Goal: Task Accomplishment & Management: Manage account settings

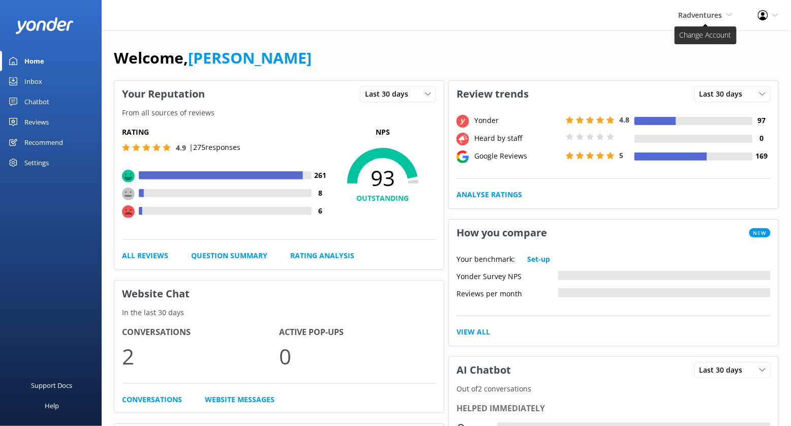
click at [715, 15] on span "Radventures" at bounding box center [700, 15] width 44 height 10
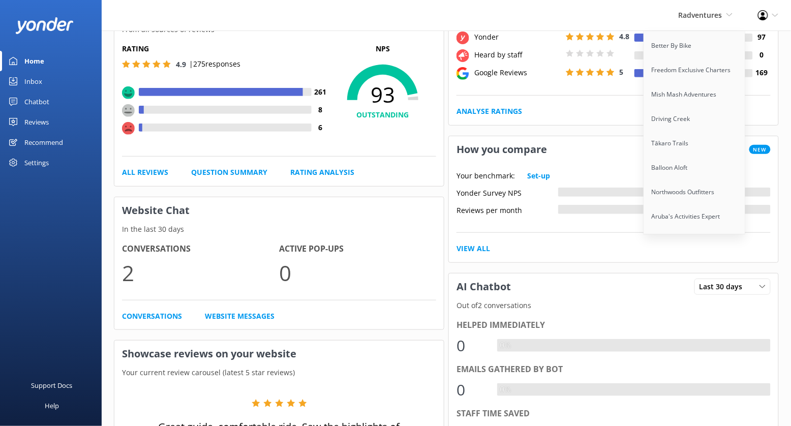
scroll to position [105, 0]
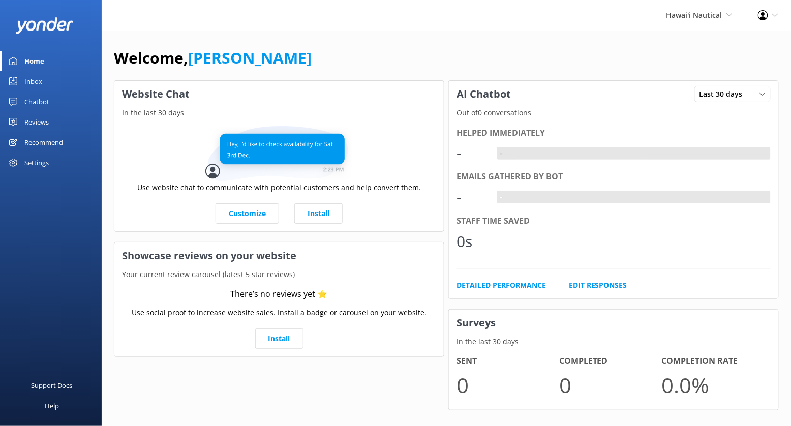
click at [41, 99] on div "Chatbot" at bounding box center [36, 101] width 25 height 20
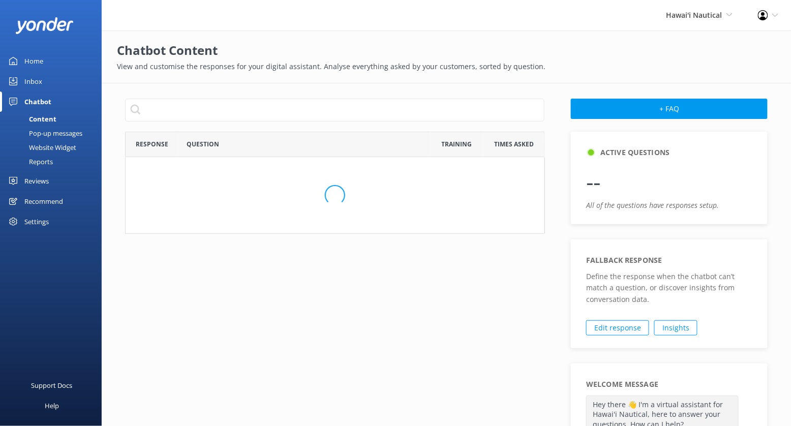
scroll to position [356, 420]
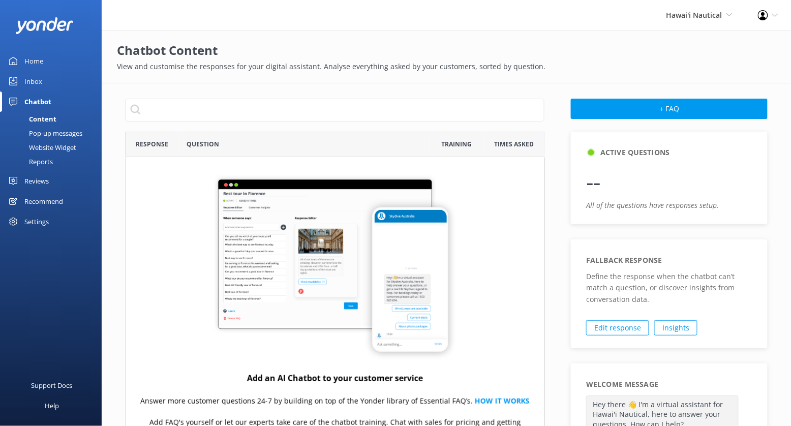
click at [60, 145] on div "Website Widget" at bounding box center [41, 147] width 70 height 14
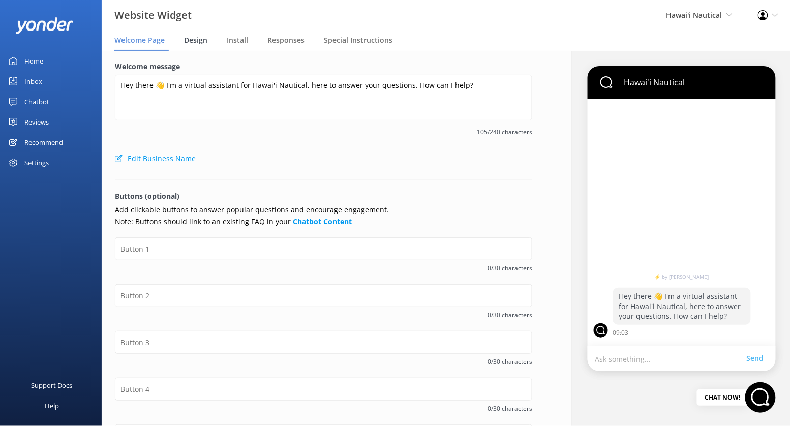
click at [202, 37] on span "Design" at bounding box center [195, 40] width 23 height 10
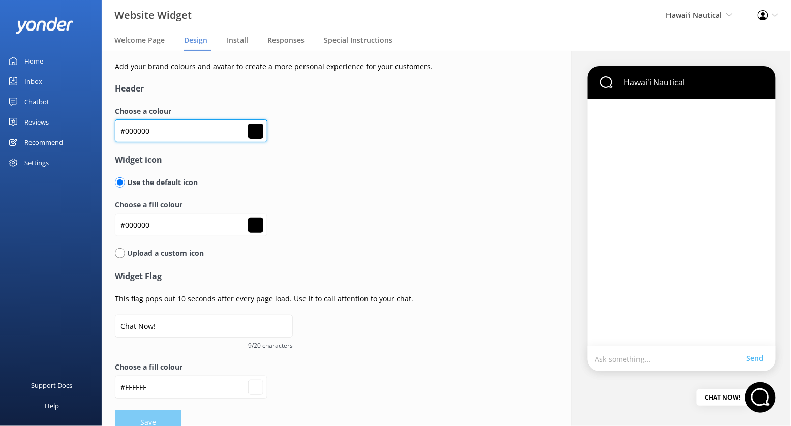
drag, startPoint x: 185, startPoint y: 136, endPoint x: 106, endPoint y: 136, distance: 79.3
click at [106, 136] on div "Add your brand colours and avatar to create a more personal experience for your…" at bounding box center [324, 248] width 444 height 394
paste input "1c426f"
type input "#1c426f"
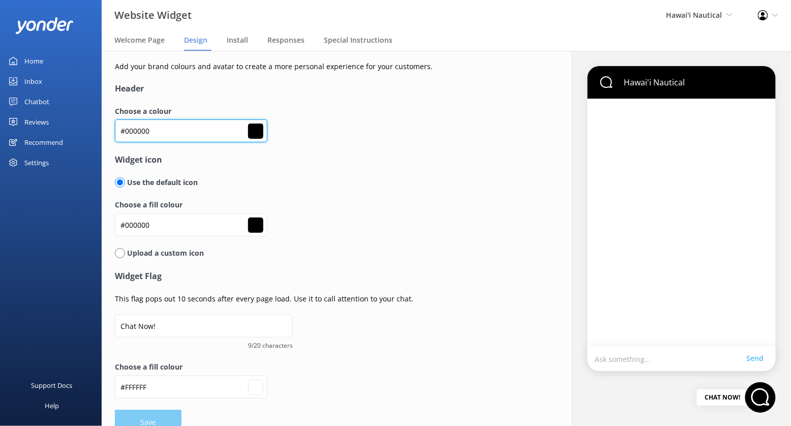
type input "#ffffff"
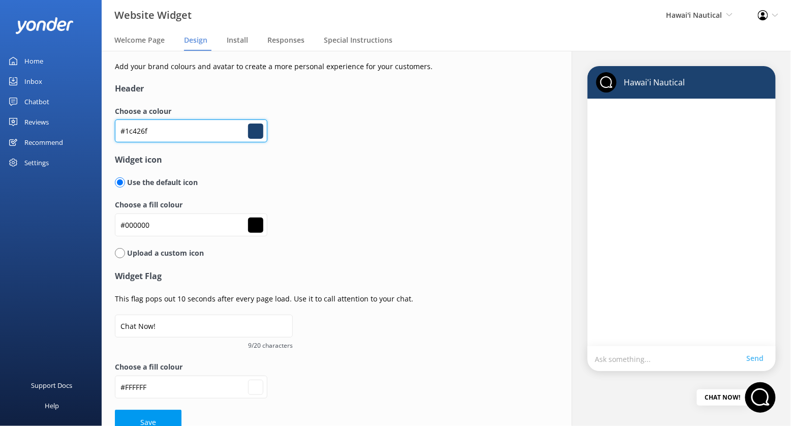
scroll to position [19, 0]
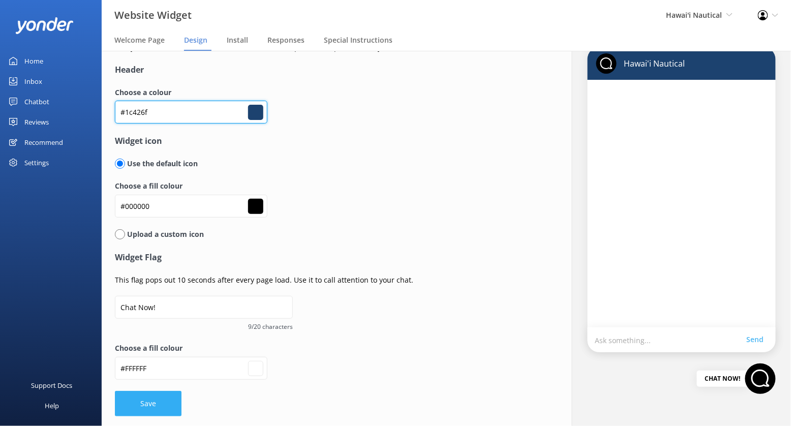
type input "#1c426f"
click at [158, 408] on button "Save" at bounding box center [148, 403] width 67 height 25
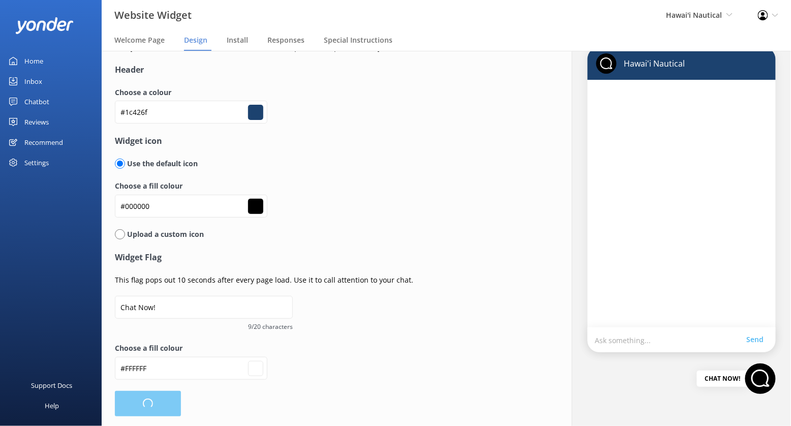
type input "#ffffff"
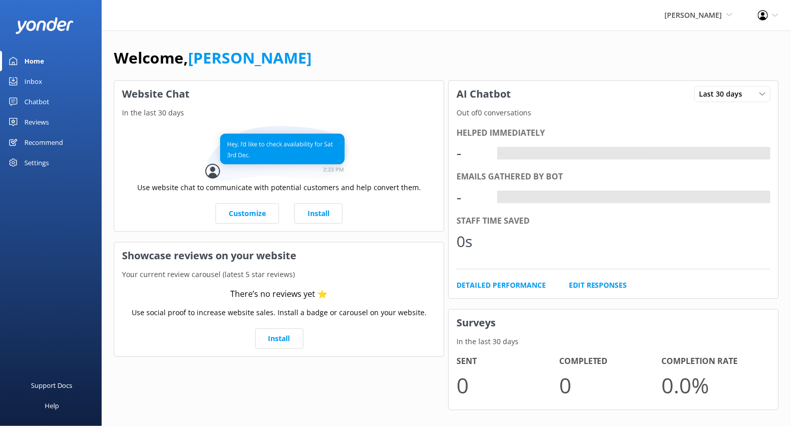
click at [37, 103] on div "Chatbot" at bounding box center [36, 101] width 25 height 20
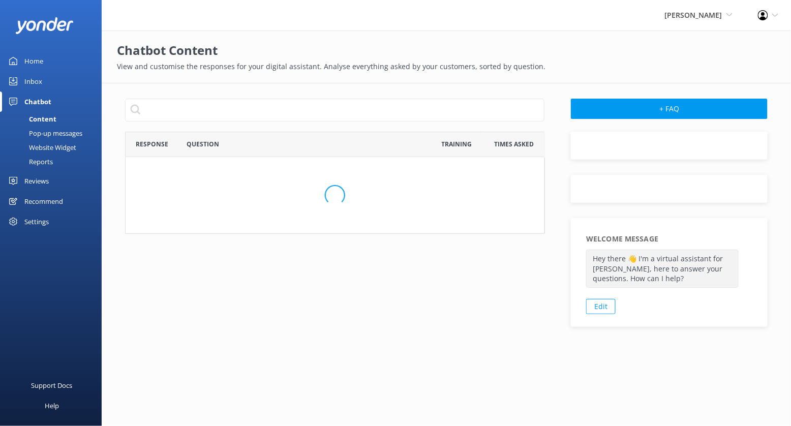
scroll to position [102, 420]
click at [61, 142] on div "Website Widget" at bounding box center [41, 147] width 70 height 14
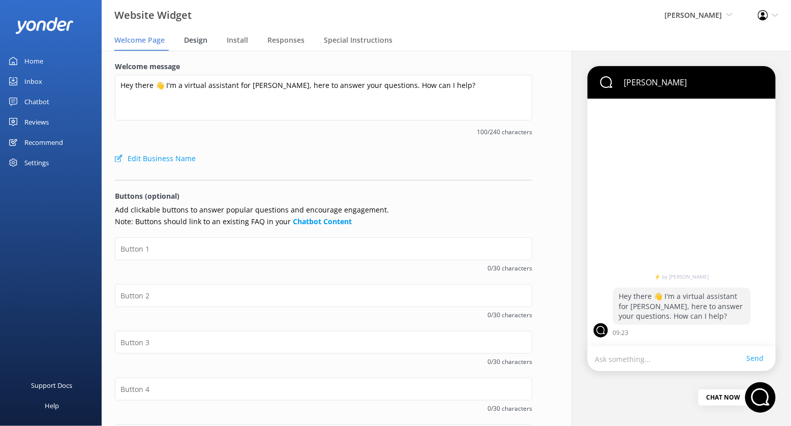
click at [197, 44] on span "Design" at bounding box center [195, 40] width 23 height 10
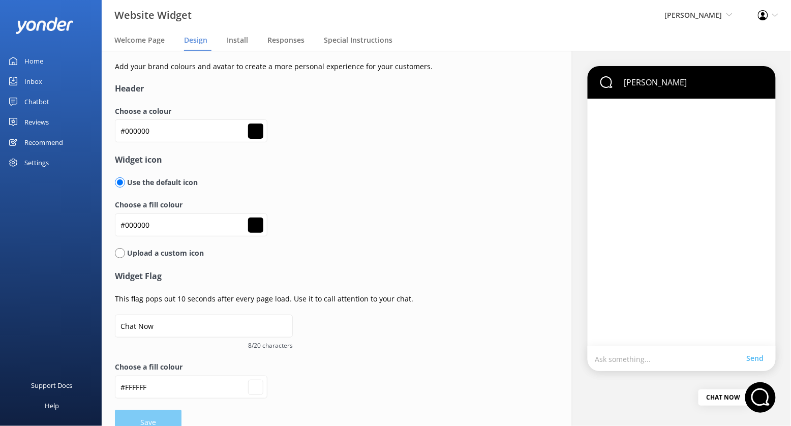
type input "#ffffff"
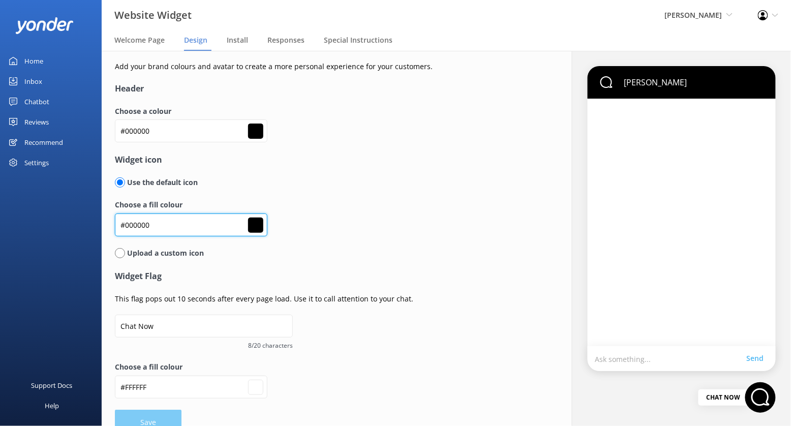
drag, startPoint x: 159, startPoint y: 228, endPoint x: 110, endPoint y: 221, distance: 49.4
click at [106, 228] on div "Add your brand colours and avatar to create a more personal experience for your…" at bounding box center [324, 248] width 444 height 394
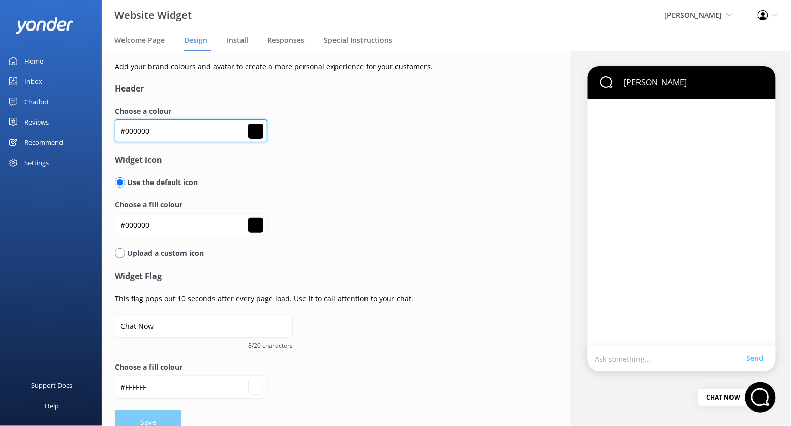
drag, startPoint x: 170, startPoint y: 127, endPoint x: 102, endPoint y: 127, distance: 68.6
click at [102, 127] on div "Add your brand colours and avatar to create a more personal experience for your…" at bounding box center [324, 248] width 444 height 394
paste input "205f7c"
type input "#205f7c"
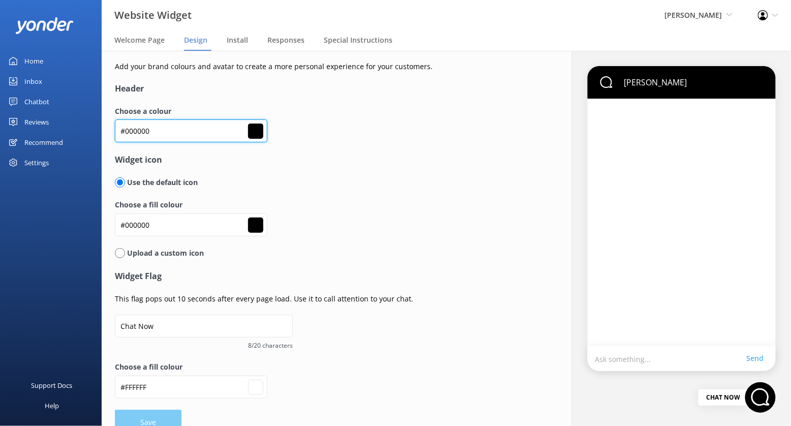
type input "#ffffff"
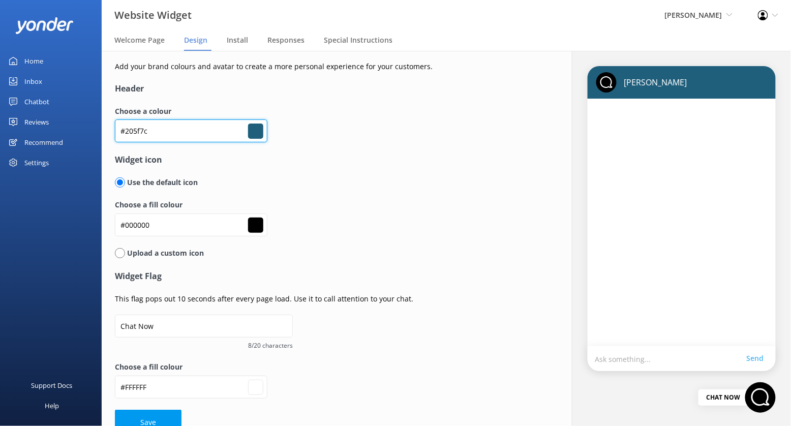
scroll to position [19, 0]
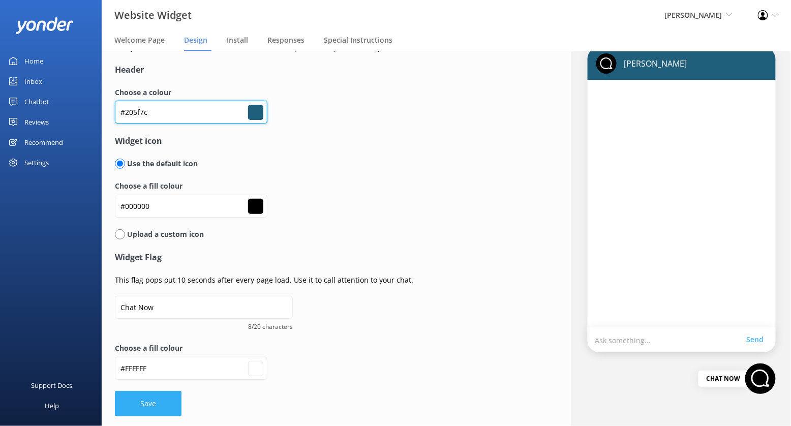
type input "#205f7c"
click at [156, 404] on button "Save" at bounding box center [148, 403] width 67 height 25
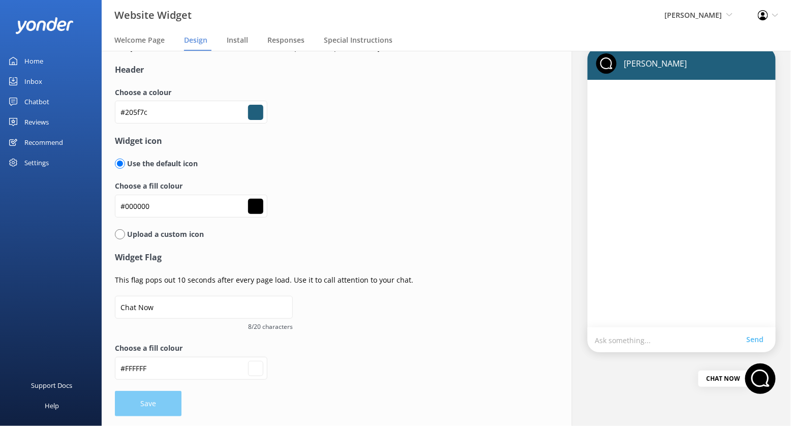
type input "#ffffff"
drag, startPoint x: 159, startPoint y: 205, endPoint x: 108, endPoint y: 205, distance: 50.8
click at [108, 205] on div "Add your brand colours and avatar to create a more personal experience for your…" at bounding box center [324, 229] width 444 height 394
paste input "45aa4f"
type input "#45aa4f"
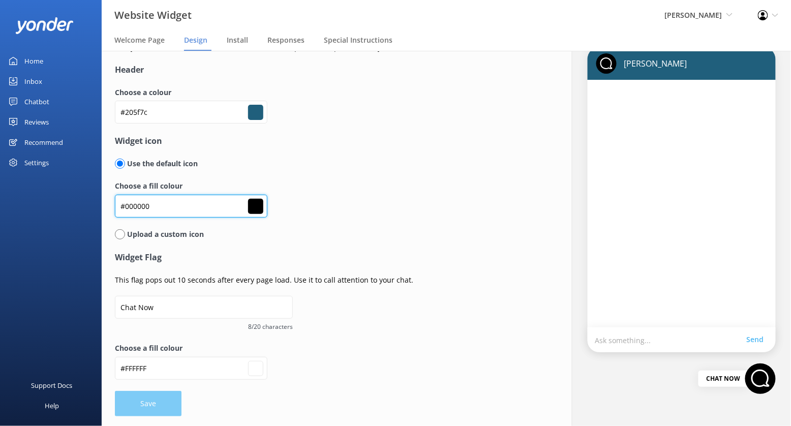
type input "#45aa4f"
type input "#ffffff"
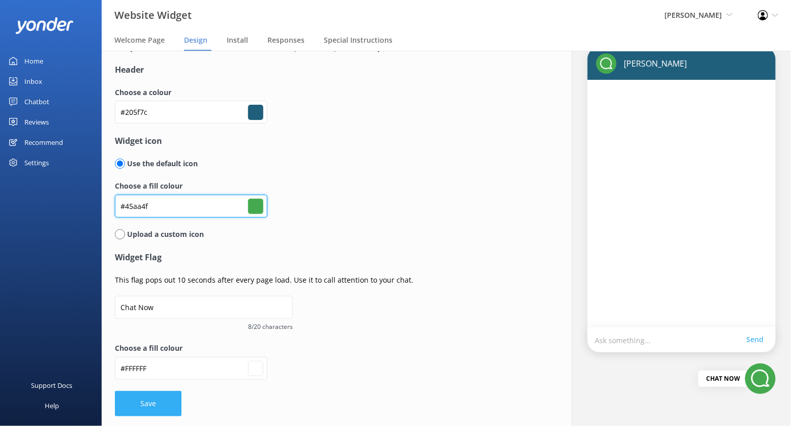
type input "#45aa4f"
click at [156, 401] on button "Save" at bounding box center [148, 403] width 67 height 25
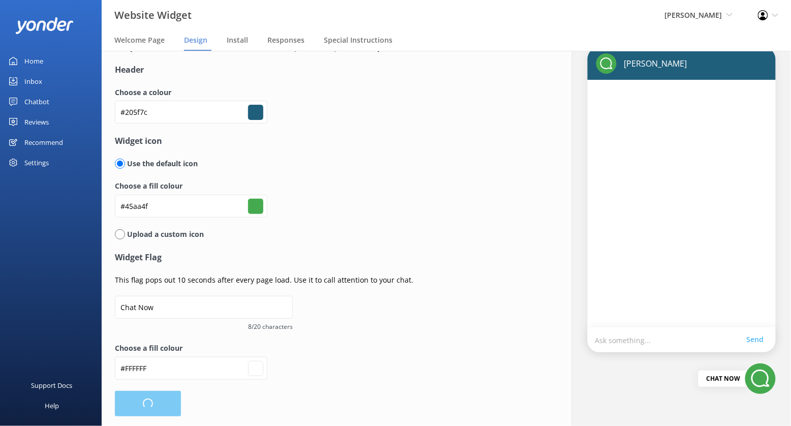
type input "#ffffff"
click at [142, 403] on form "Header Choose a colour #205f7c #205f7c Widget icon Use the default icon Choose …" at bounding box center [323, 240] width 417 height 352
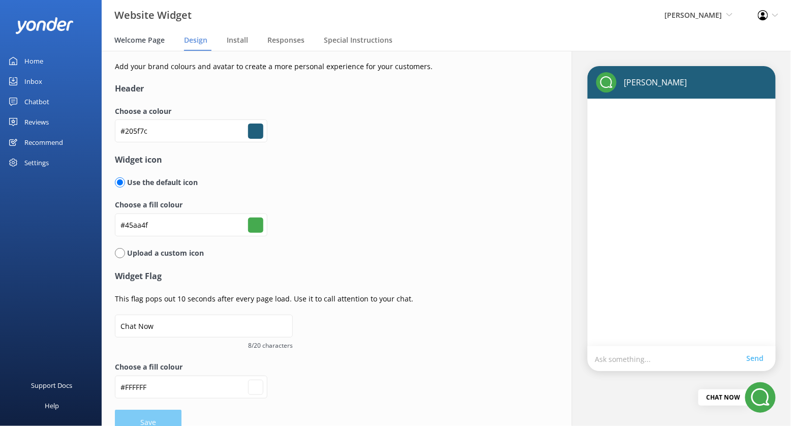
click at [153, 39] on span "Welcome Page" at bounding box center [139, 40] width 50 height 10
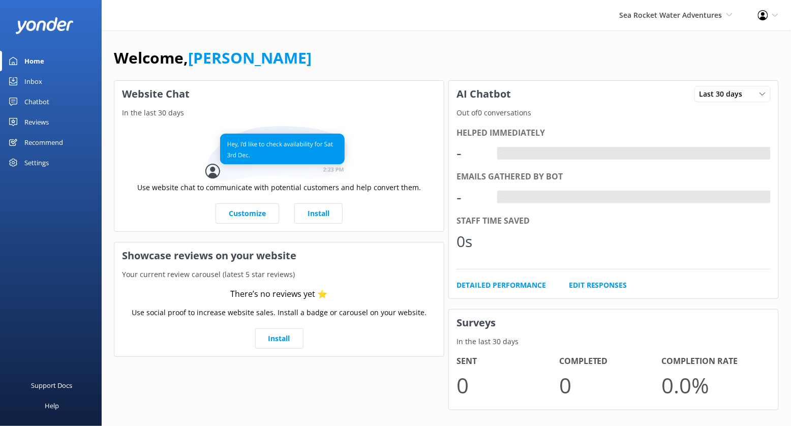
click at [47, 100] on div "Chatbot" at bounding box center [36, 101] width 25 height 20
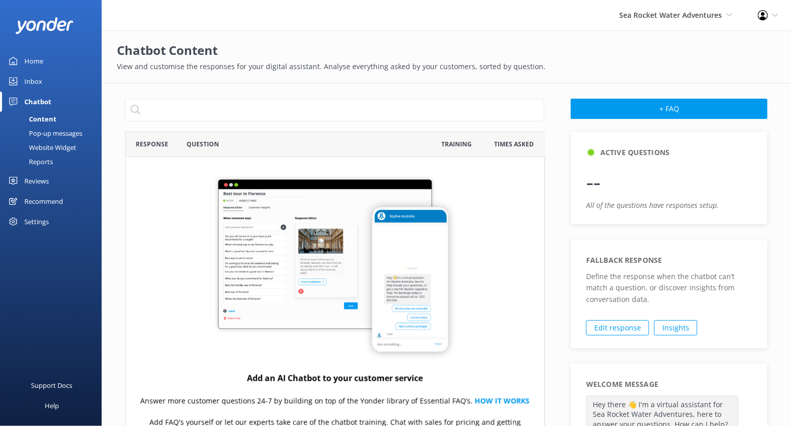
scroll to position [356, 420]
click at [64, 145] on div "Website Widget" at bounding box center [41, 147] width 70 height 14
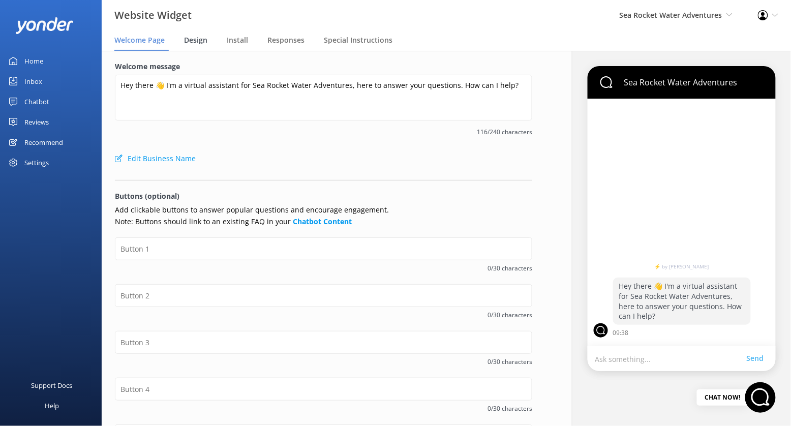
click at [195, 43] on span "Design" at bounding box center [195, 40] width 23 height 10
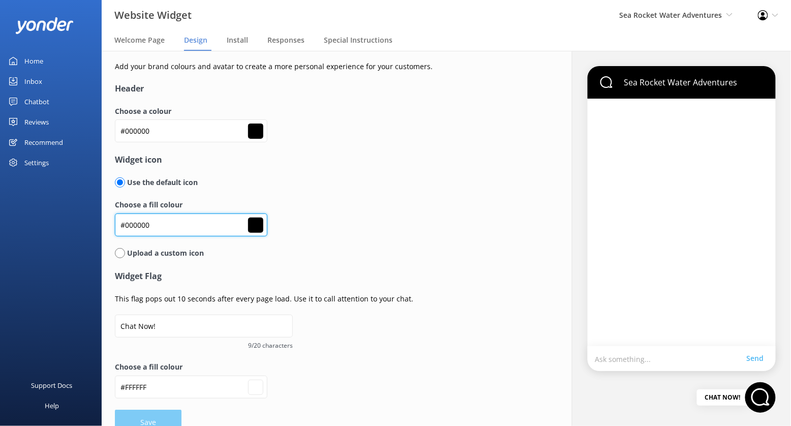
drag, startPoint x: 164, startPoint y: 228, endPoint x: 112, endPoint y: 228, distance: 51.3
click at [112, 228] on div "Add your brand colours and avatar to create a more personal experience for your…" at bounding box center [324, 248] width 444 height 394
type input "#ffffff"
paste input "c0202e"
type input "#c0202e"
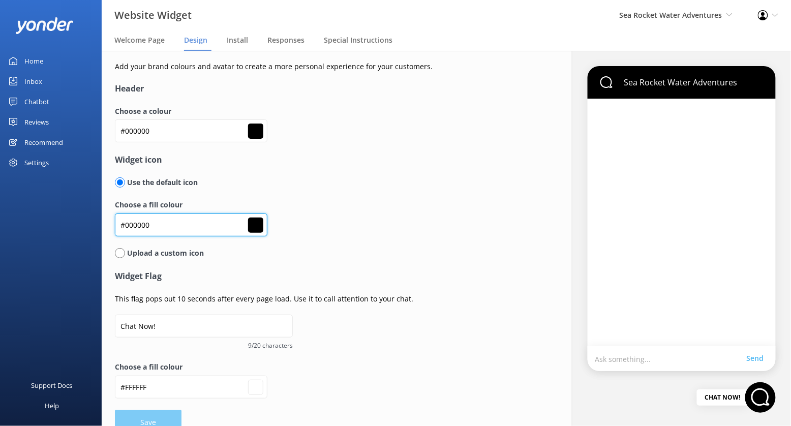
type input "#c0202e"
type input "#ffffff"
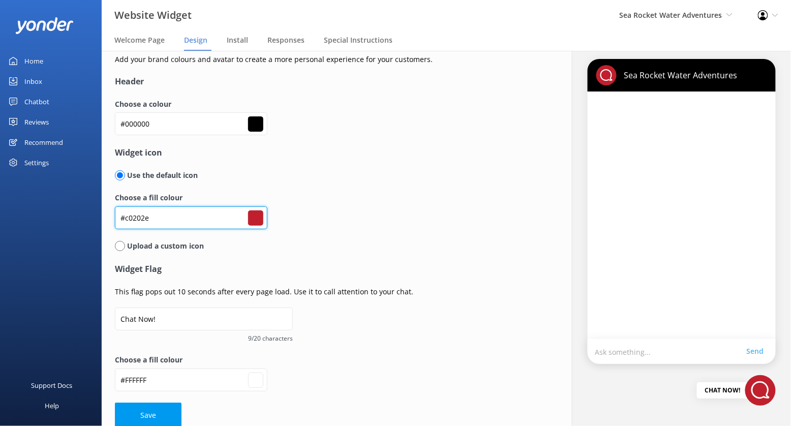
scroll to position [19, 0]
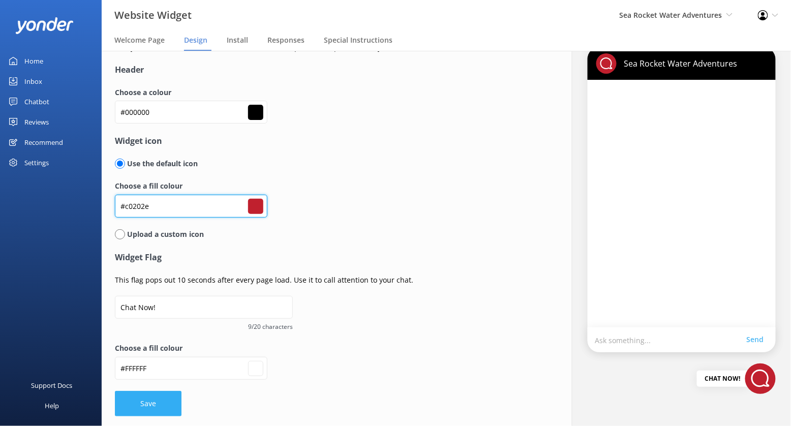
type input "#c0202e"
click at [141, 402] on button "Save" at bounding box center [148, 403] width 67 height 25
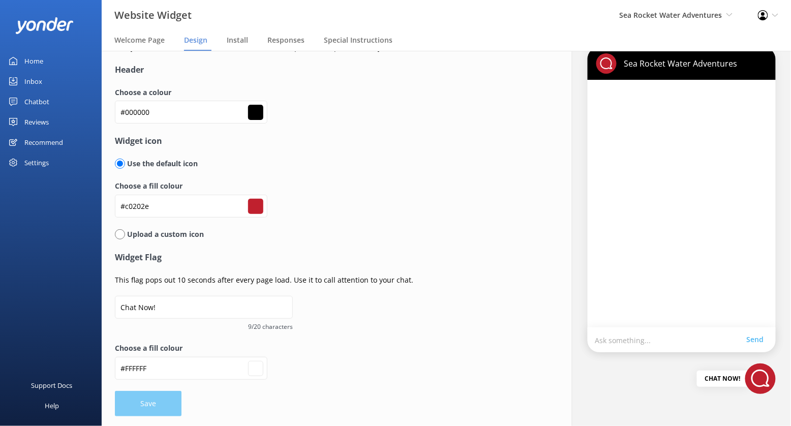
type input "#ffffff"
drag, startPoint x: 170, startPoint y: 116, endPoint x: 113, endPoint y: 116, distance: 57.4
click at [113, 116] on div "Add your brand colours and avatar to create a more personal experience for your…" at bounding box center [324, 229] width 444 height 394
paste input "1775c3"
type input "#1775c3"
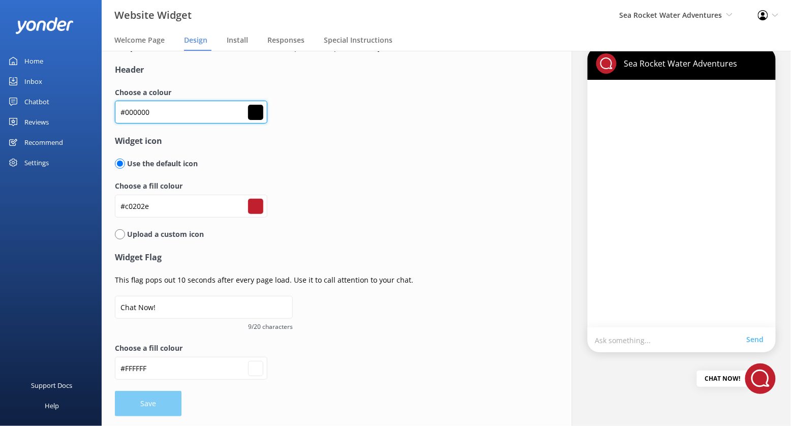
type input "#1775c3"
type input "#ffffff"
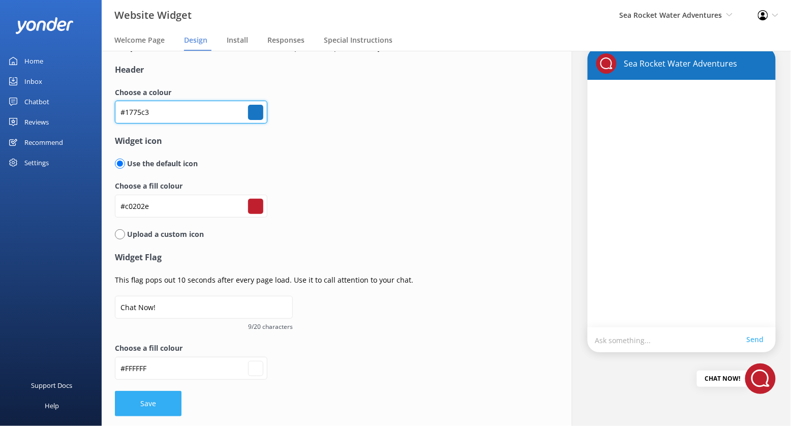
type input "#1775c3"
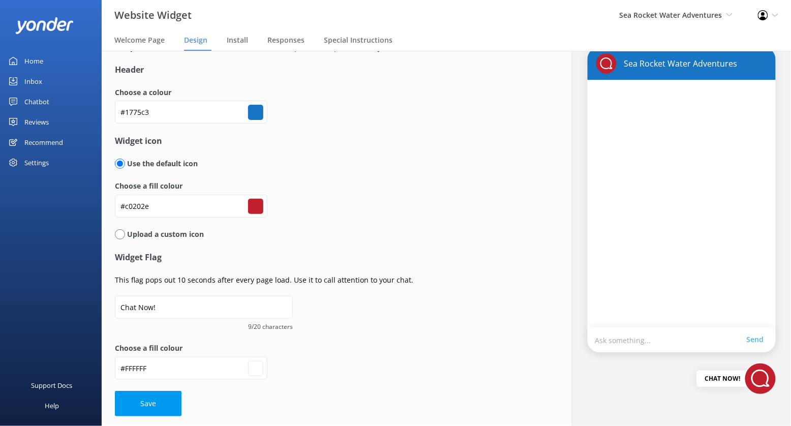
click at [163, 407] on button "Save" at bounding box center [148, 403] width 67 height 25
type input "#ffffff"
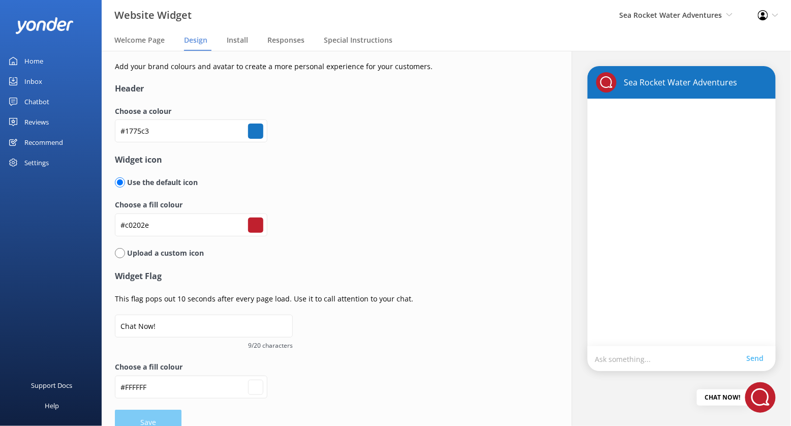
scroll to position [3, 0]
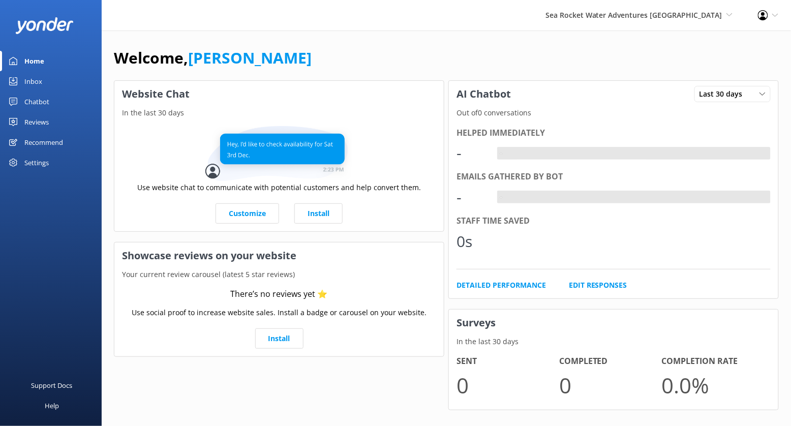
click at [40, 102] on div "Chatbot" at bounding box center [36, 101] width 25 height 20
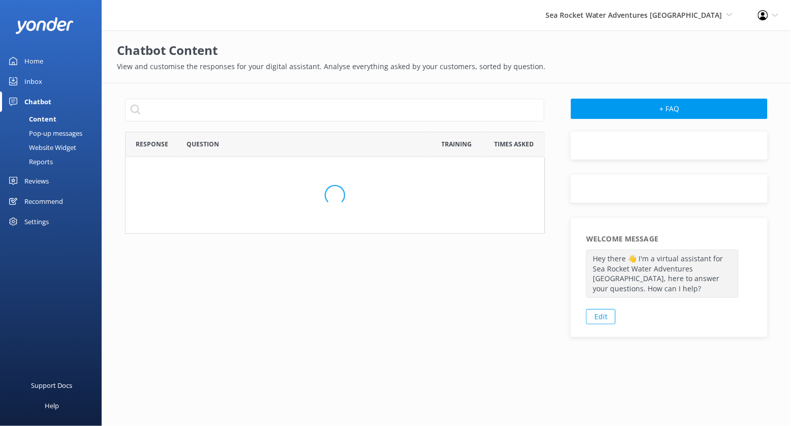
scroll to position [356, 420]
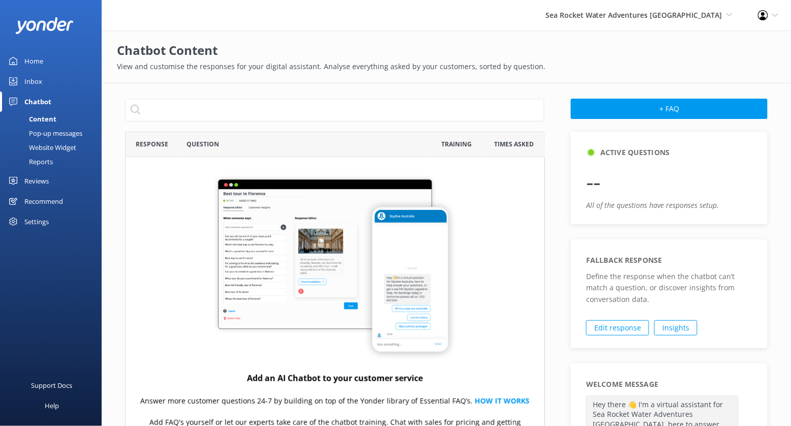
click at [61, 146] on div "Website Widget" at bounding box center [41, 147] width 70 height 14
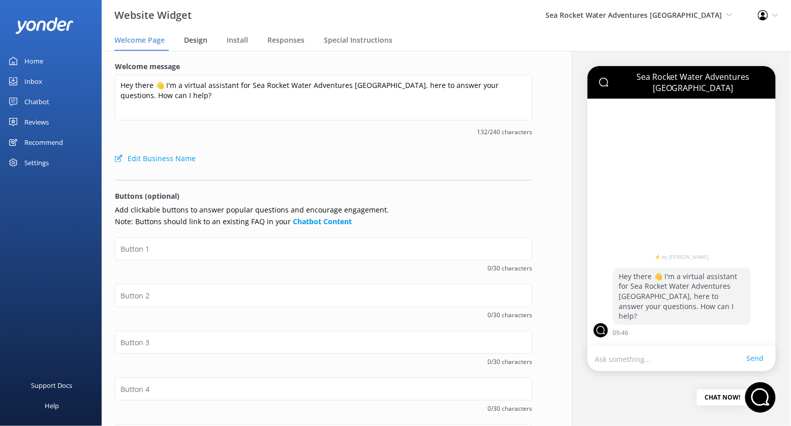
click at [204, 38] on span "Design" at bounding box center [195, 40] width 23 height 10
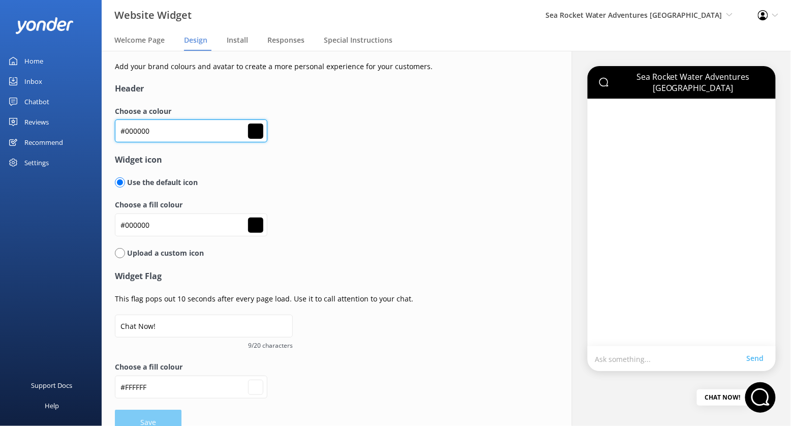
drag, startPoint x: 163, startPoint y: 133, endPoint x: 123, endPoint y: 133, distance: 39.1
click at [123, 133] on input "#000000" at bounding box center [191, 130] width 152 height 23
type input "#"
type input "#000000"
type input "#ffffff"
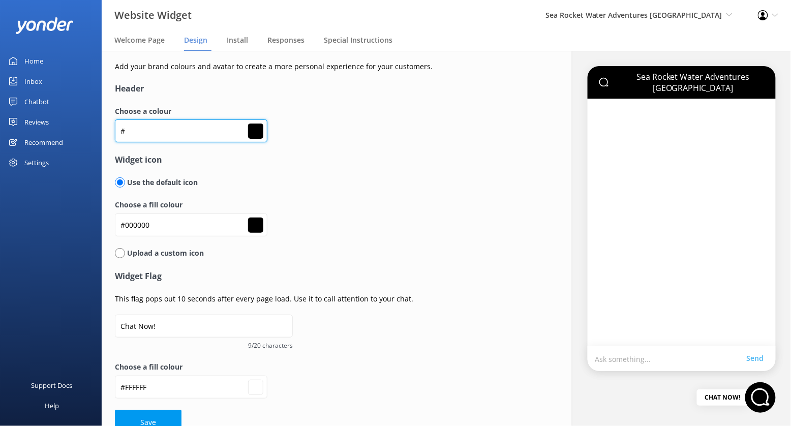
type input "#000000"
type input "#ffffff"
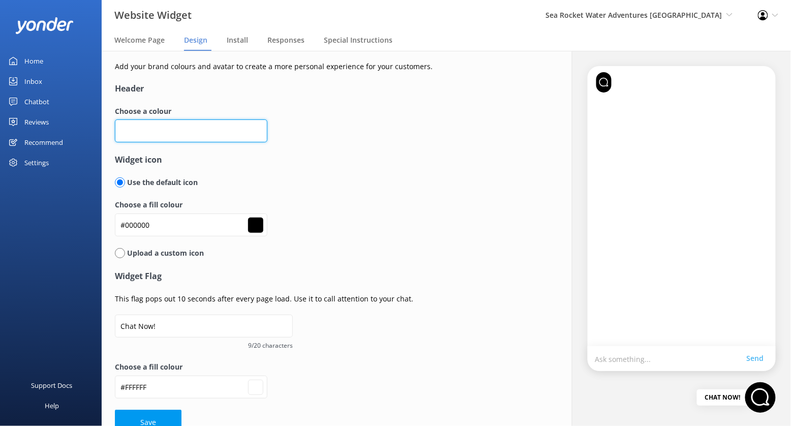
paste input "#1775c3"
type input "#1775c3"
type input "#ffffff"
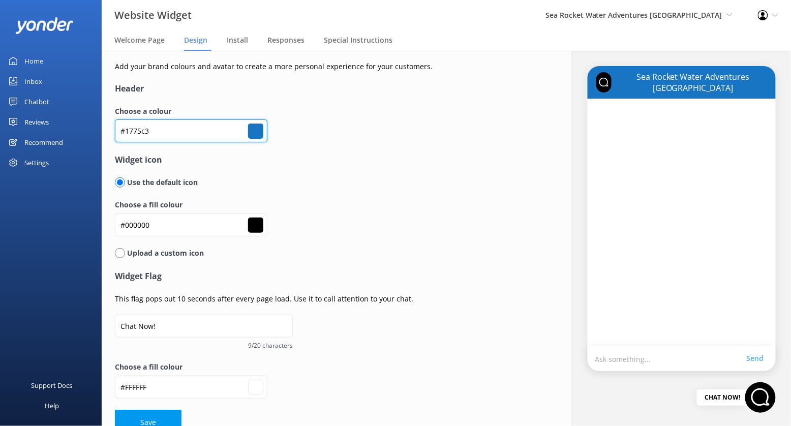
type input "#1775c3"
click at [363, 141] on div "Choose a colour #1775c3 #1775c3" at bounding box center [323, 130] width 417 height 48
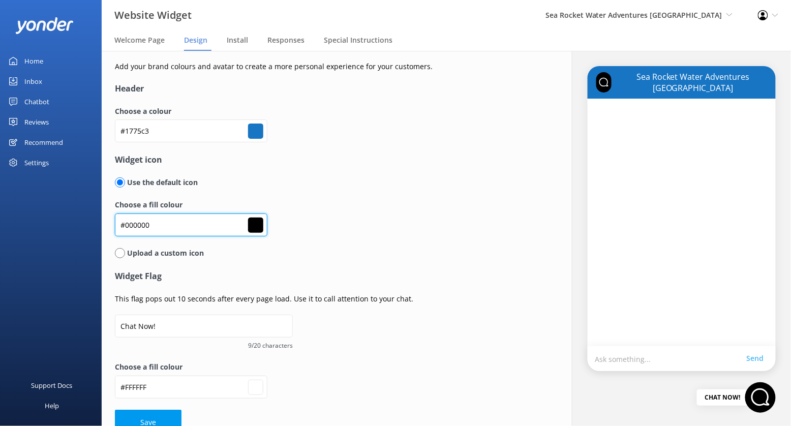
drag, startPoint x: 160, startPoint y: 225, endPoint x: 109, endPoint y: 225, distance: 50.3
click at [109, 225] on div "Add your brand colours and avatar to create a more personal experience for your…" at bounding box center [324, 248] width 444 height 394
type input "#ffffff"
paste input "c0202e"
type input "#c0202e"
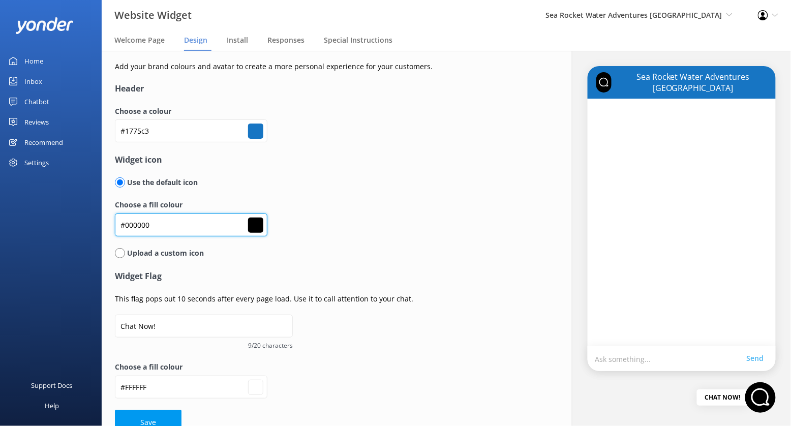
type input "#c0202e"
type input "#ffffff"
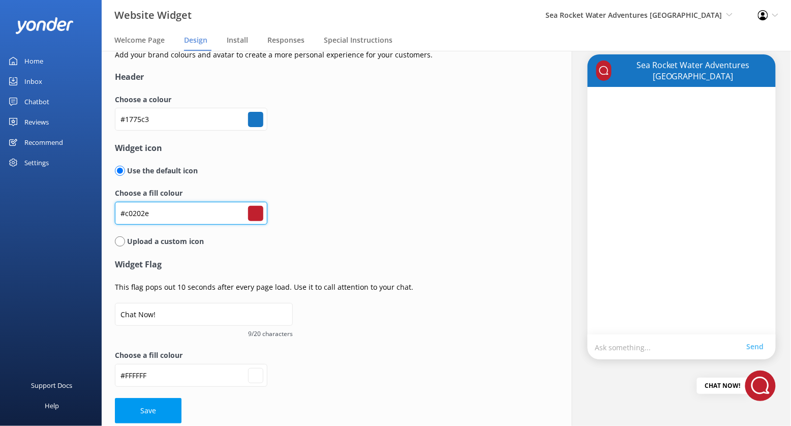
scroll to position [19, 0]
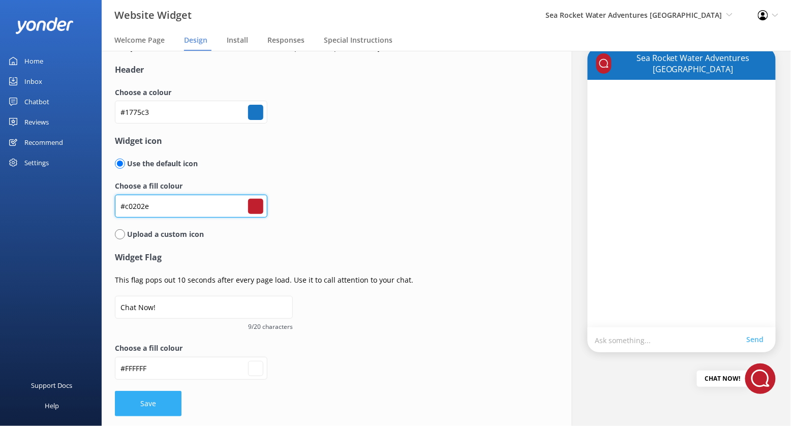
type input "#c0202e"
click at [150, 404] on button "Save" at bounding box center [148, 403] width 67 height 25
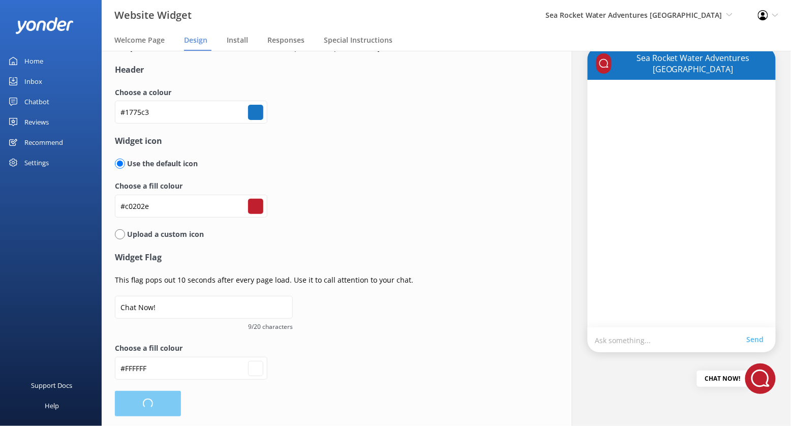
type input "#ffffff"
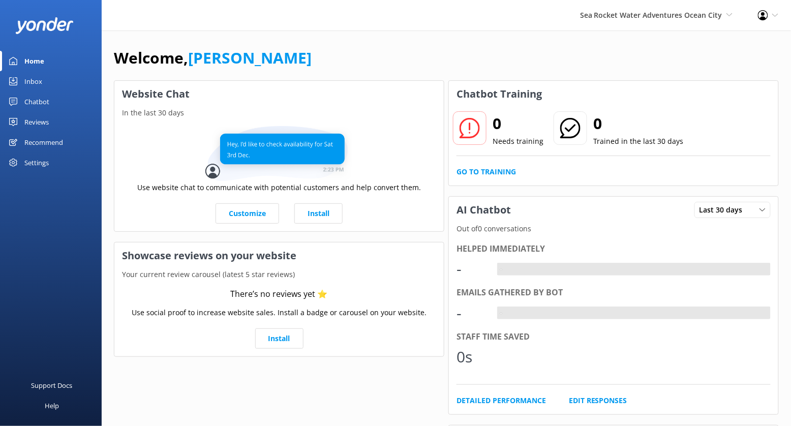
click at [44, 161] on div "Settings" at bounding box center [36, 162] width 24 height 20
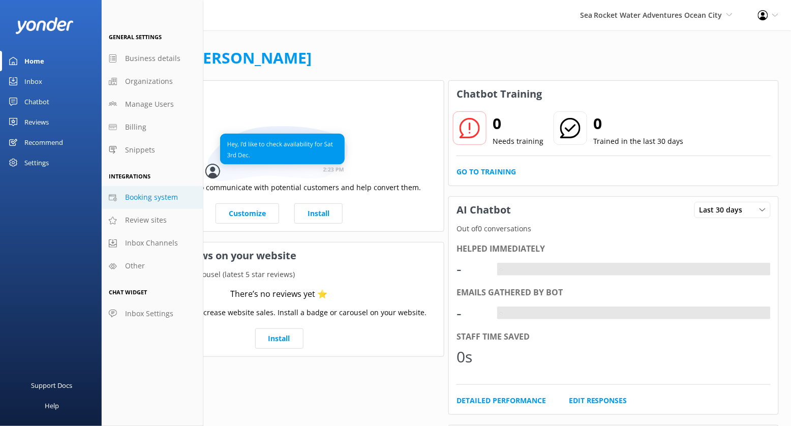
click at [157, 202] on span "Booking system" at bounding box center [151, 197] width 53 height 11
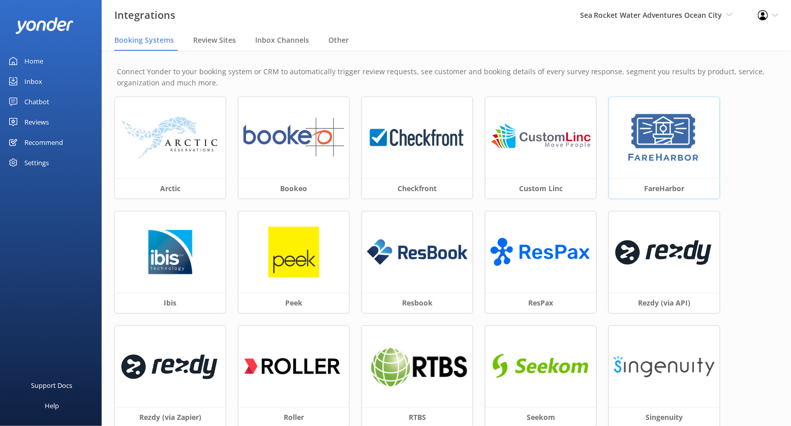
click at [644, 190] on h3 "FareHarbor" at bounding box center [664, 188] width 111 height 20
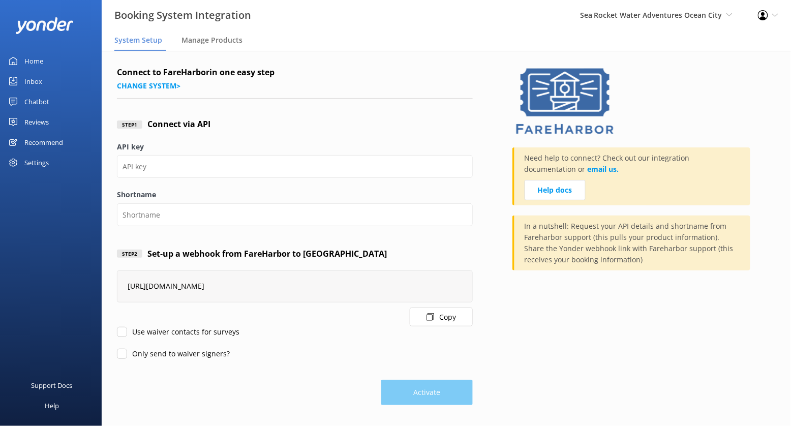
click at [448, 315] on button "Copy" at bounding box center [441, 316] width 63 height 19
click at [684, 19] on span "Sea Rocket Water Adventures Ocean City" at bounding box center [651, 15] width 142 height 10
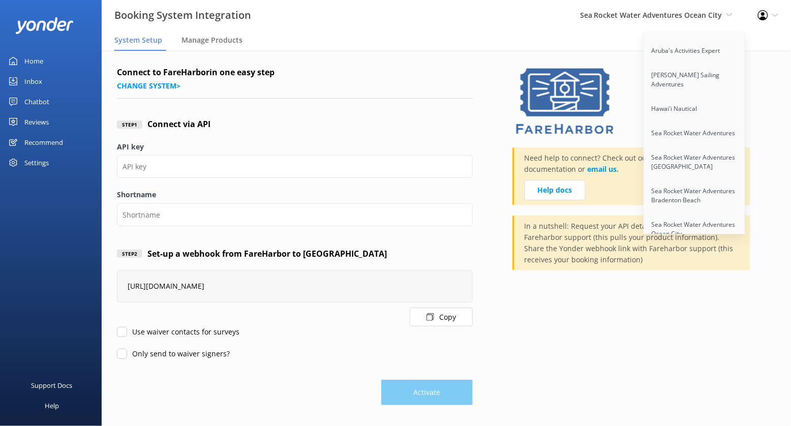
scroll to position [1495, 0]
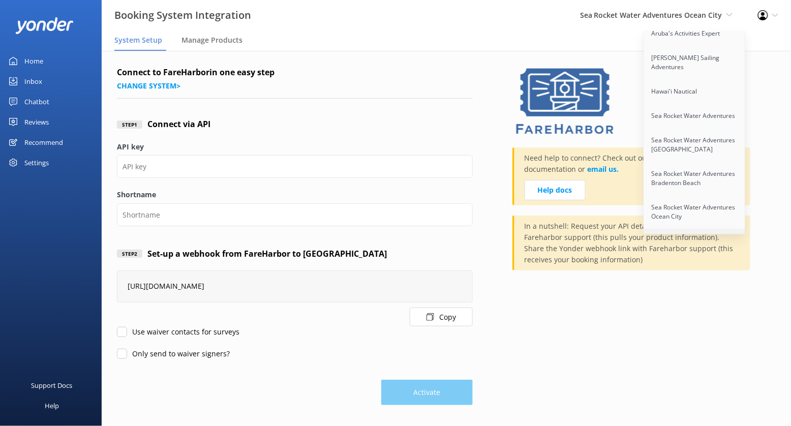
click at [701, 229] on link "Sea Rocket Water Adventures [GEOGRAPHIC_DATA]" at bounding box center [695, 246] width 102 height 34
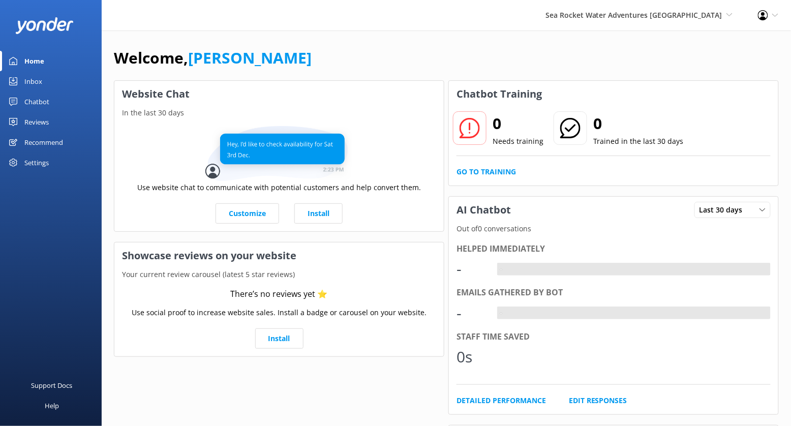
click at [46, 160] on div "Settings" at bounding box center [36, 162] width 24 height 20
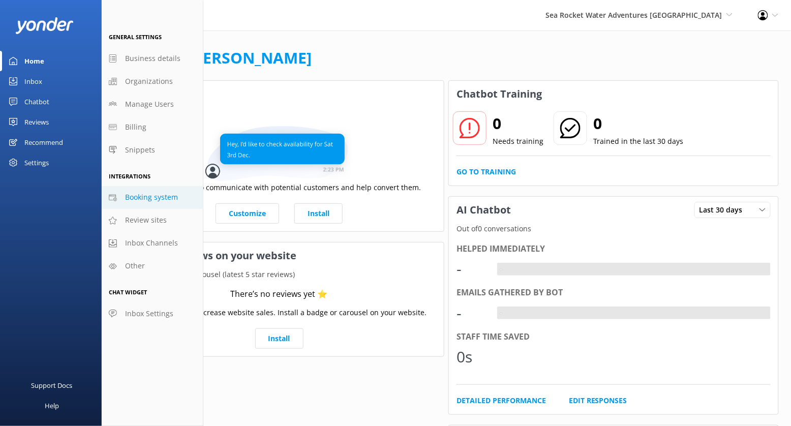
click at [166, 198] on span "Booking system" at bounding box center [151, 197] width 53 height 11
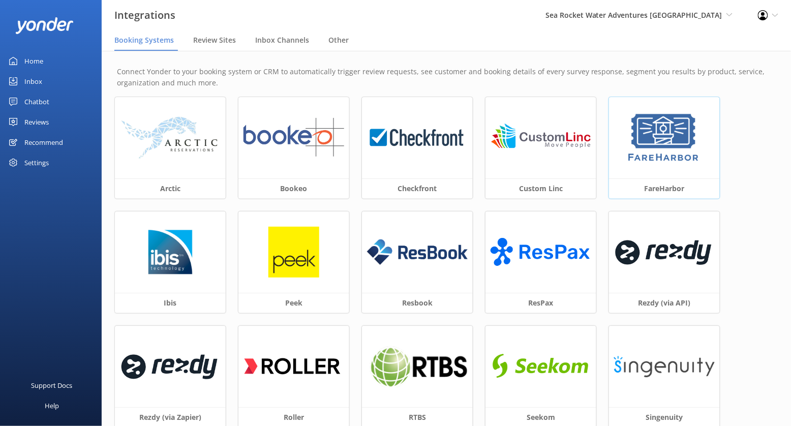
click at [663, 135] on img at bounding box center [663, 137] width 77 height 51
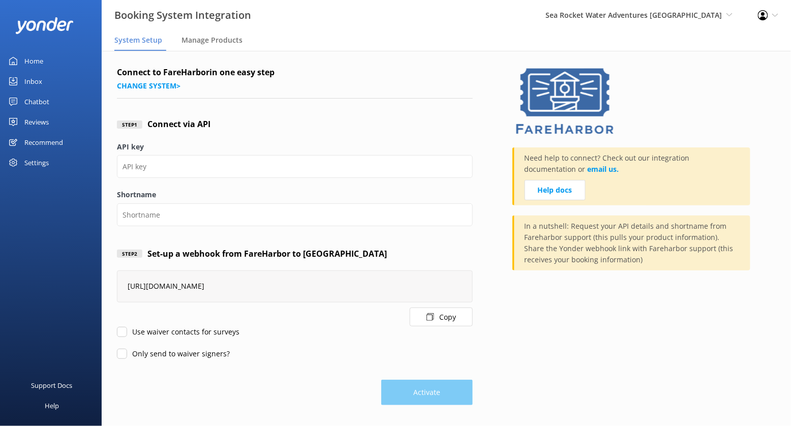
click at [440, 314] on button "Copy" at bounding box center [441, 316] width 63 height 19
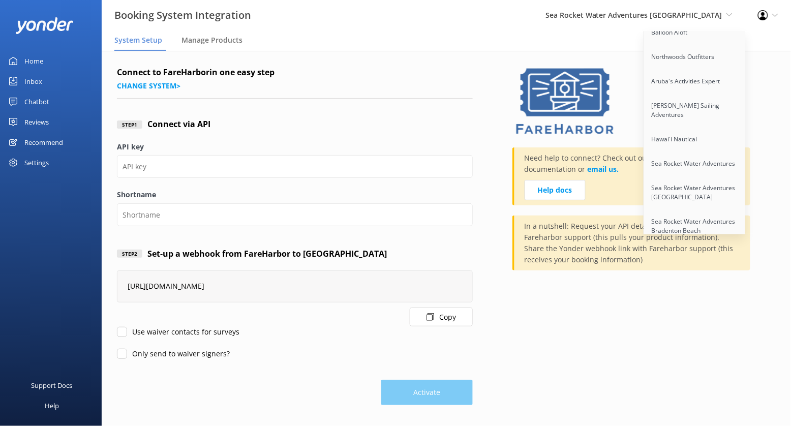
scroll to position [1495, 0]
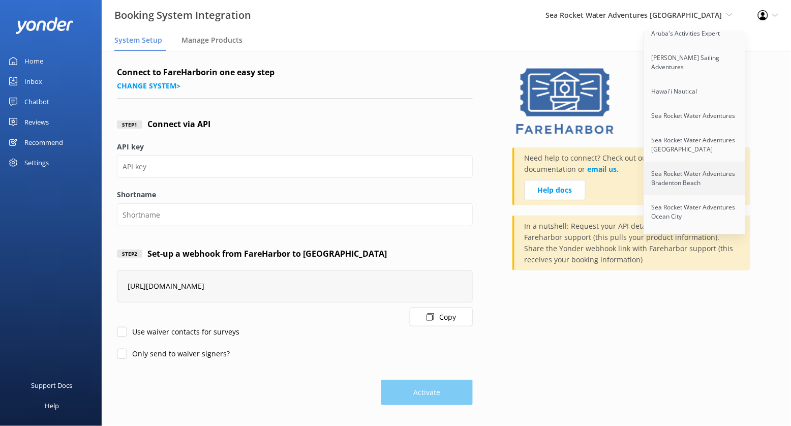
click at [696, 162] on link "Sea Rocket Water Adventures Bradenton Beach" at bounding box center [695, 179] width 102 height 34
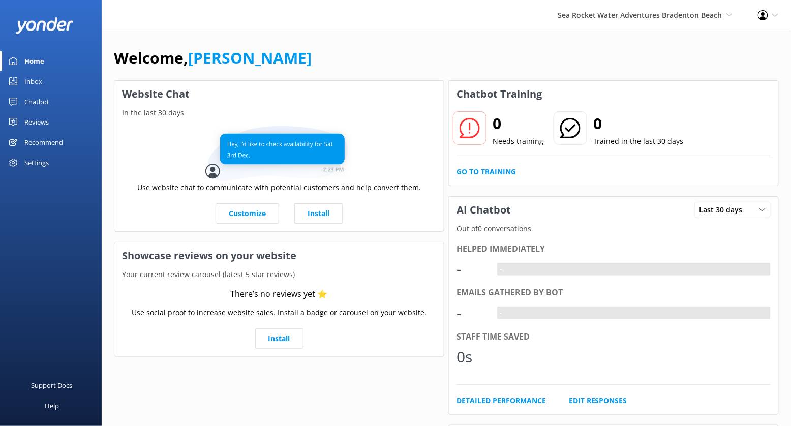
click at [40, 164] on div "Settings" at bounding box center [36, 162] width 24 height 20
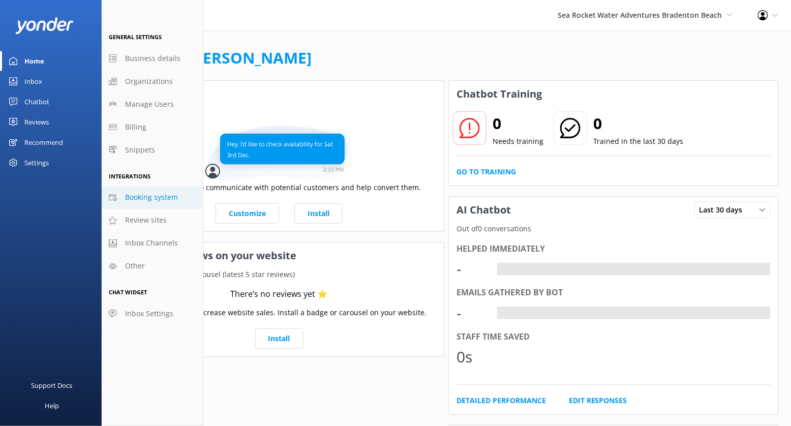
click at [169, 203] on span "Booking system" at bounding box center [151, 197] width 53 height 11
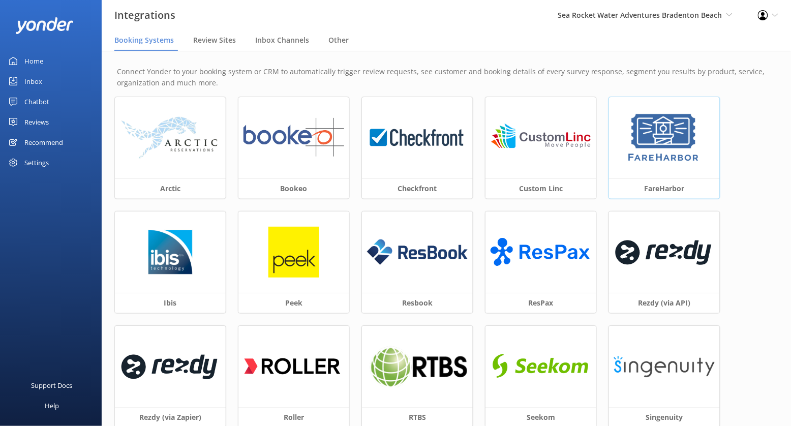
click at [652, 156] on img at bounding box center [663, 137] width 77 height 51
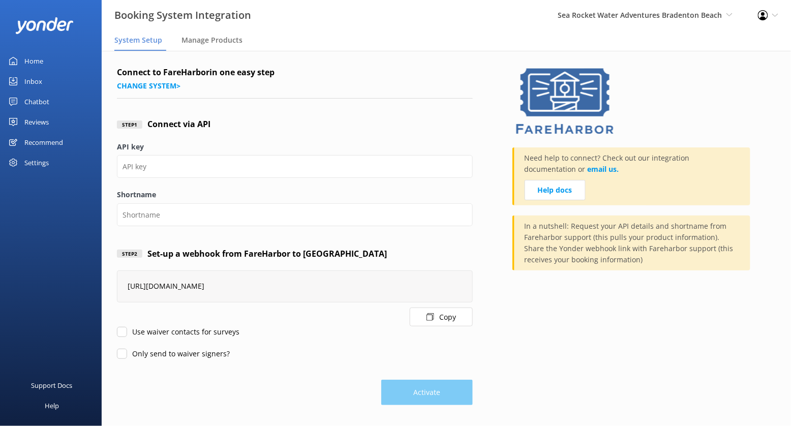
click at [446, 322] on button "Copy" at bounding box center [441, 316] width 63 height 19
click at [703, 16] on span "Sea Rocket Water Adventures Bradenton Beach" at bounding box center [639, 15] width 165 height 10
click at [720, 15] on span "Sea Rocket Water Adventures Bradenton Beach" at bounding box center [639, 15] width 165 height 10
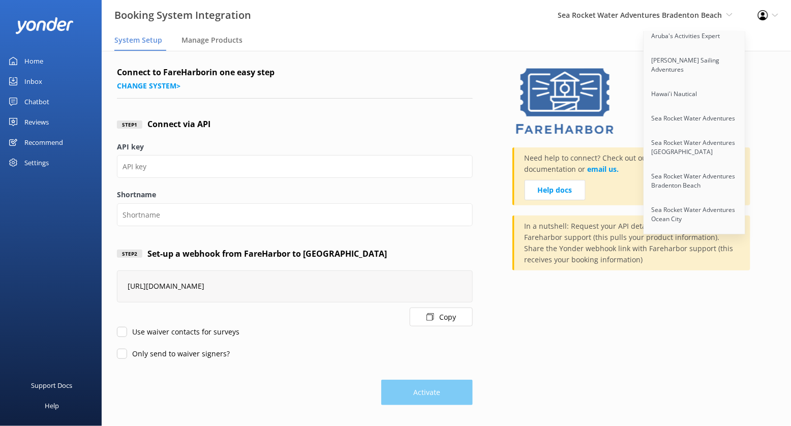
scroll to position [1495, 0]
click at [708, 128] on link "Sea Rocket Water Adventures [GEOGRAPHIC_DATA]" at bounding box center [695, 145] width 102 height 34
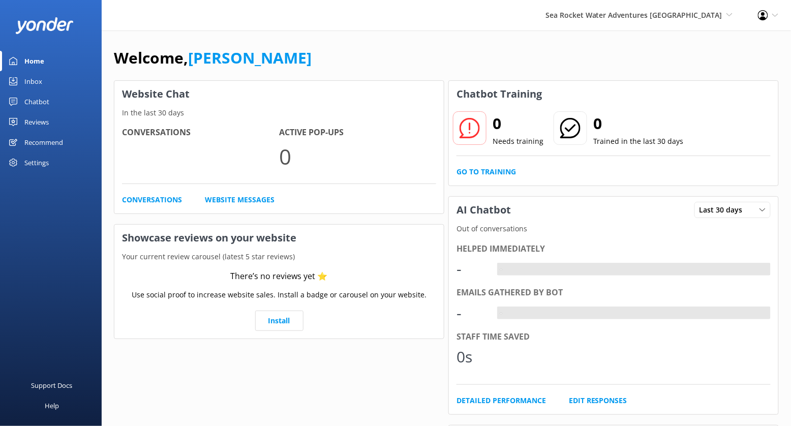
click at [38, 160] on div "Settings" at bounding box center [36, 162] width 24 height 20
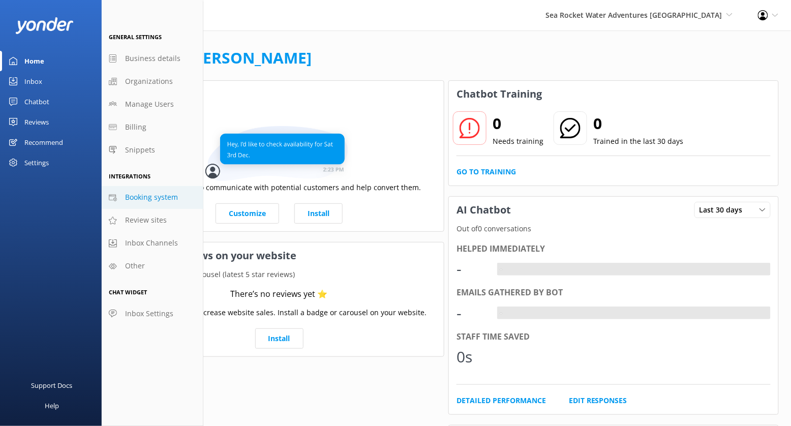
click at [176, 197] on span "Booking system" at bounding box center [151, 197] width 53 height 11
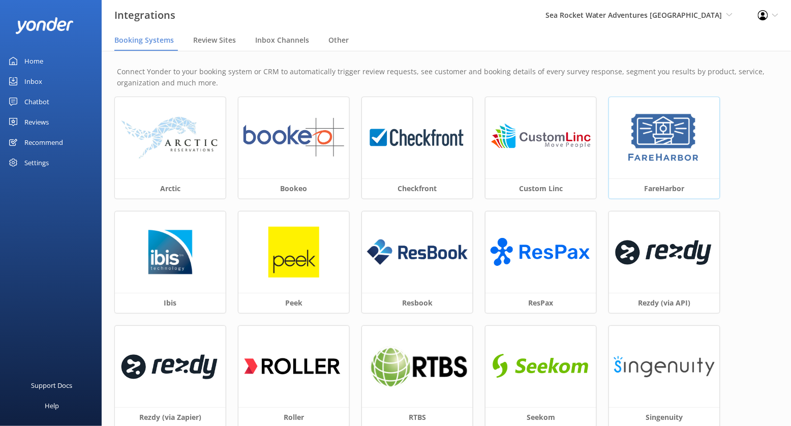
click at [651, 160] on img at bounding box center [663, 137] width 77 height 51
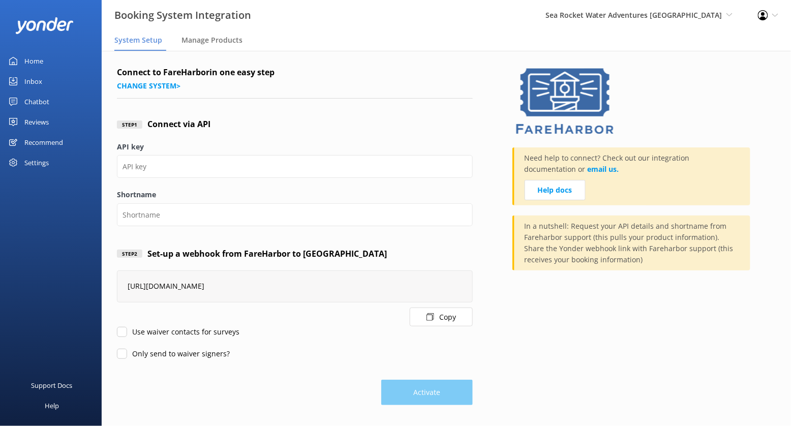
click at [435, 315] on button "Copy" at bounding box center [441, 316] width 63 height 19
